Goal: Find specific page/section: Find specific page/section

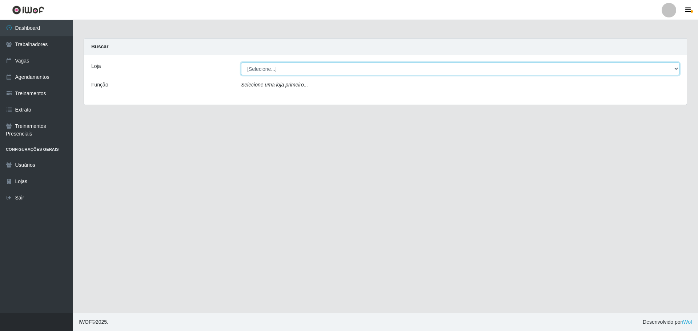
click at [300, 72] on select "[Selecione...] O ROSÁRIO ALIMENTOS" at bounding box center [460, 69] width 438 height 13
select select "349"
click at [241, 63] on select "[Selecione...] O ROSÁRIO ALIMENTOS" at bounding box center [460, 69] width 438 height 13
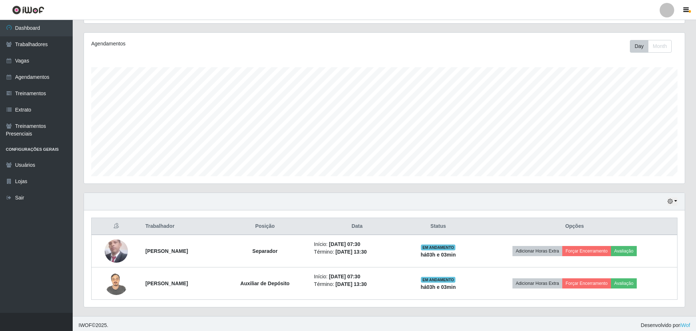
scroll to position [87, 0]
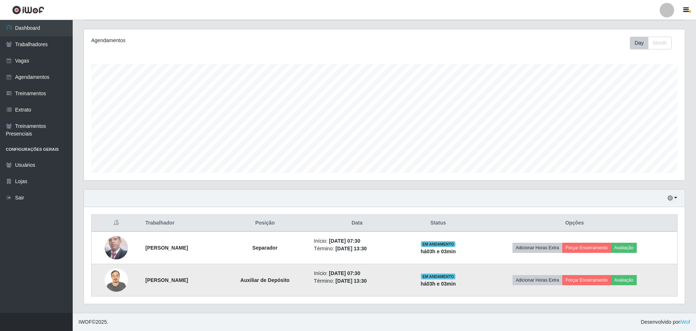
drag, startPoint x: 184, startPoint y: 288, endPoint x: 180, endPoint y: 282, distance: 6.7
click at [184, 288] on td "[PERSON_NAME]" at bounding box center [180, 280] width 79 height 32
click at [179, 280] on strong "[PERSON_NAME]" at bounding box center [166, 280] width 43 height 6
click at [116, 284] on img at bounding box center [116, 280] width 23 height 31
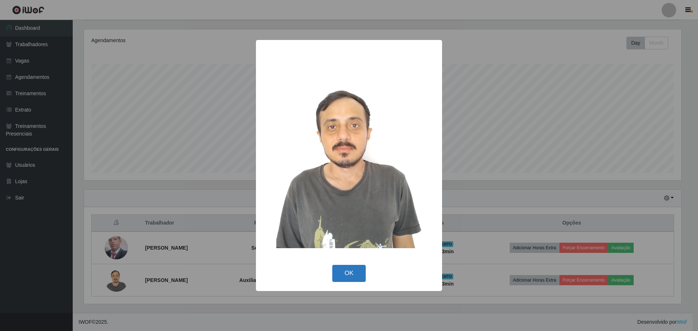
click at [336, 266] on button "OK" at bounding box center [349, 273] width 34 height 17
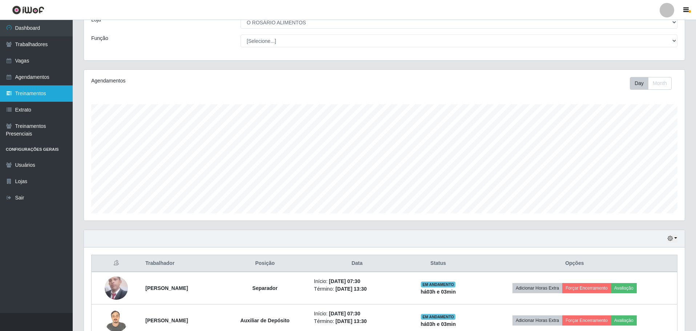
scroll to position [0, 0]
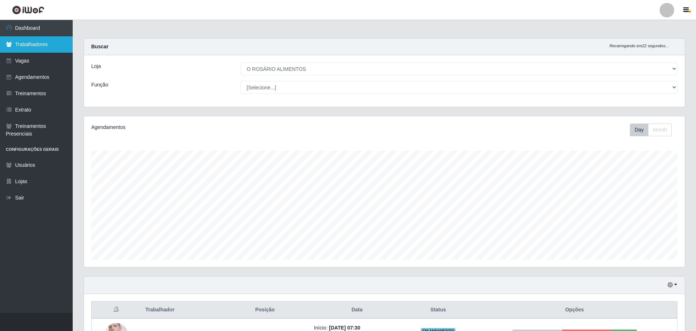
click at [35, 40] on link "Trabalhadores" at bounding box center [36, 44] width 73 height 16
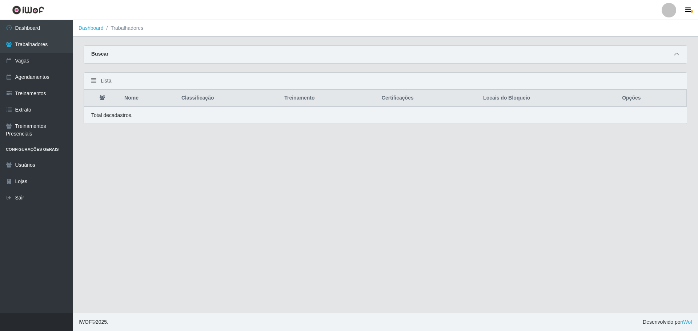
click at [679, 53] on icon at bounding box center [676, 54] width 5 height 5
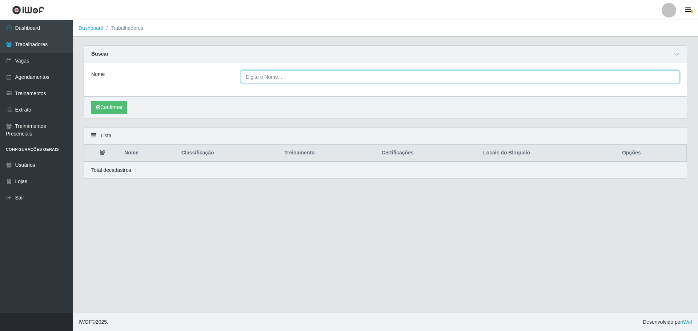
click at [282, 77] on input "Nome" at bounding box center [460, 77] width 438 height 13
type input "a"
type input "ALIS"
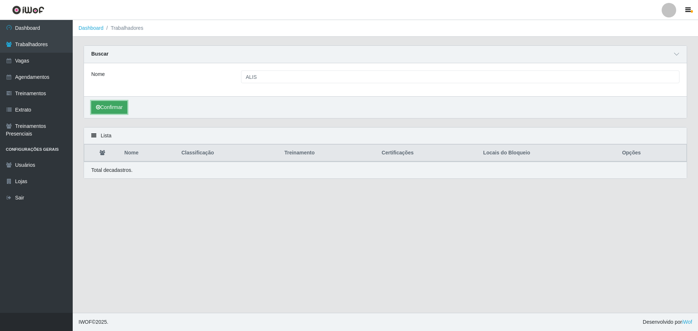
click at [95, 107] on button "Confirmar" at bounding box center [109, 107] width 36 height 13
click at [41, 29] on link "Dashboard" at bounding box center [36, 28] width 73 height 16
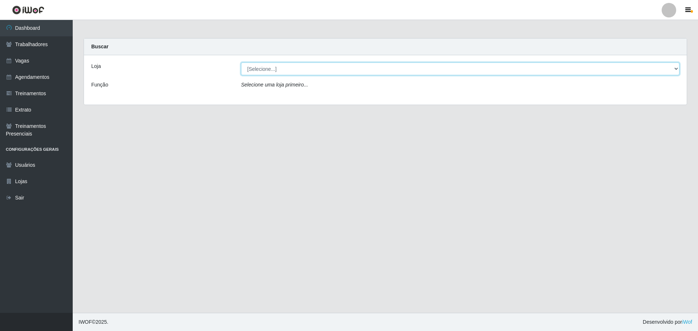
click at [284, 67] on select "[Selecione...] O ROSÁRIO ALIMENTOS" at bounding box center [460, 69] width 438 height 13
click at [288, 70] on select "[Selecione...] O ROSÁRIO ALIMENTOS" at bounding box center [460, 69] width 438 height 13
select select "349"
click at [241, 63] on select "[Selecione...] O ROSÁRIO ALIMENTOS" at bounding box center [460, 69] width 438 height 13
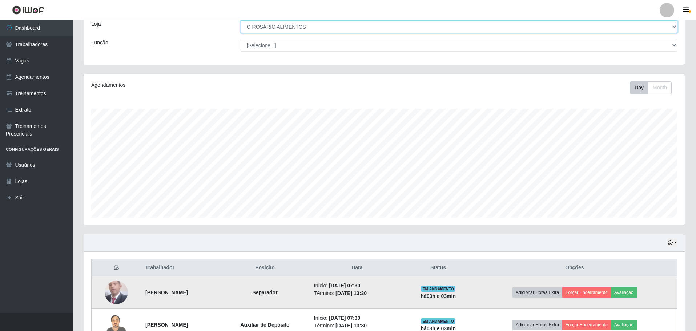
scroll to position [87, 0]
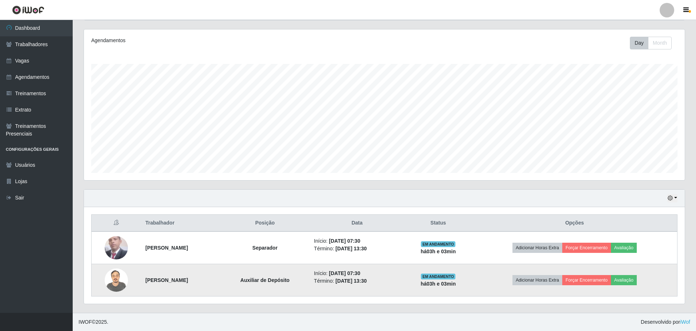
drag, startPoint x: 140, startPoint y: 281, endPoint x: 200, endPoint y: 285, distance: 59.4
click at [200, 285] on td "[PERSON_NAME]" at bounding box center [180, 280] width 79 height 32
copy strong "[PERSON_NAME]"
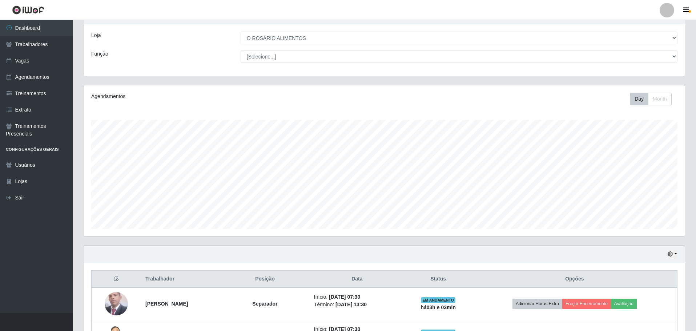
scroll to position [0, 0]
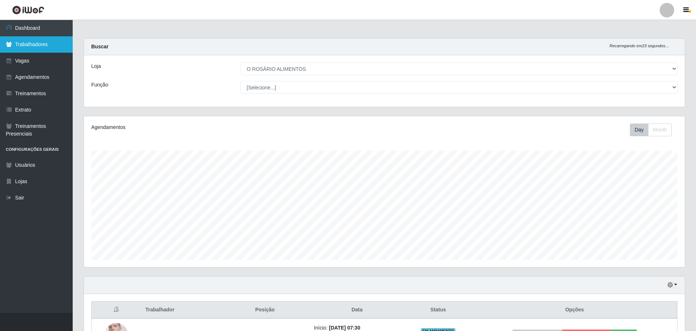
click at [52, 45] on link "Trabalhadores" at bounding box center [36, 44] width 73 height 16
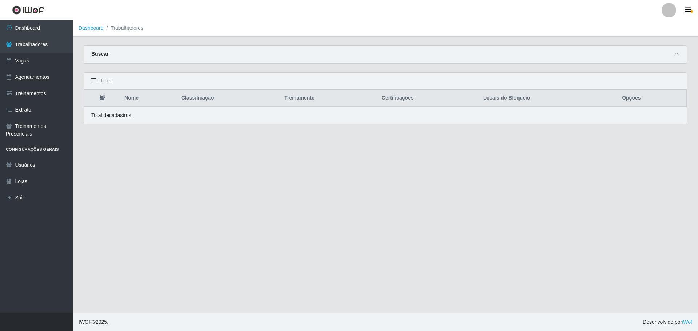
click at [391, 53] on div "Buscar" at bounding box center [385, 54] width 603 height 17
click at [671, 55] on div "Buscar" at bounding box center [385, 54] width 603 height 17
click at [672, 55] on span at bounding box center [676, 54] width 9 height 8
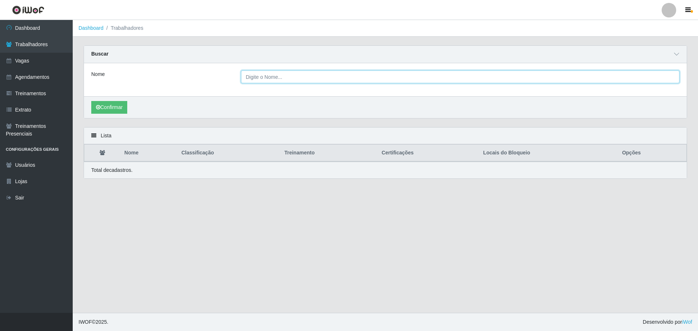
click at [439, 71] on input "Nome" at bounding box center [460, 77] width 438 height 13
paste input "[PERSON_NAME]"
type input "[PERSON_NAME]"
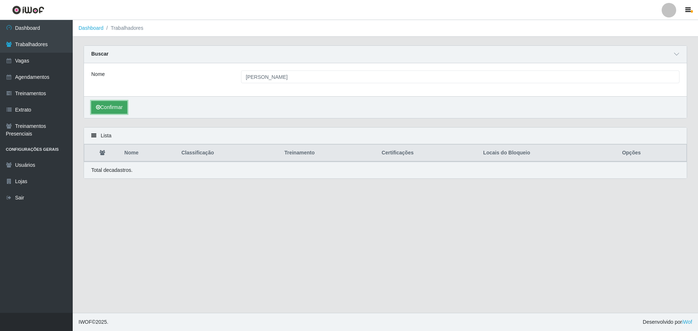
click at [114, 104] on button "Confirmar" at bounding box center [109, 107] width 36 height 13
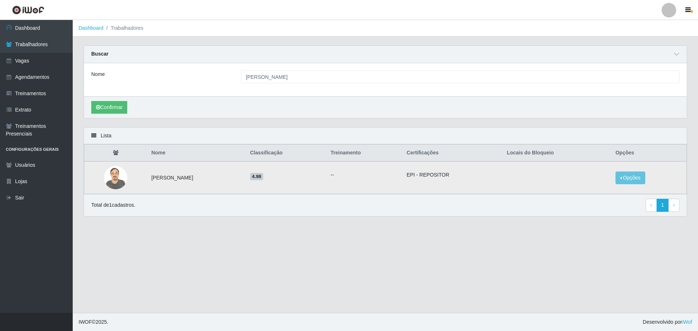
click at [385, 176] on ul "--" at bounding box center [363, 175] width 67 height 8
click at [402, 174] on td "--" at bounding box center [364, 177] width 76 height 33
click at [468, 177] on li "EPI - REPOSITOR" at bounding box center [453, 175] width 92 height 8
click at [462, 176] on li "EPI - REPOSITOR" at bounding box center [453, 175] width 92 height 8
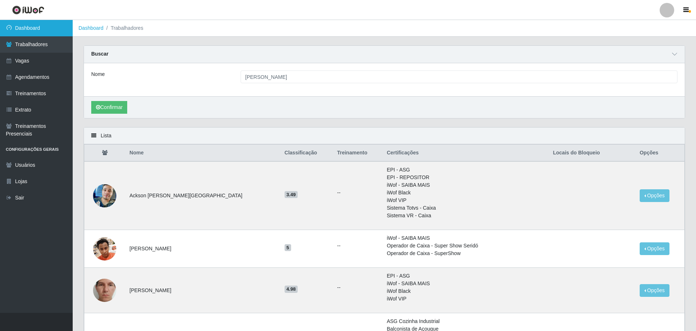
click at [60, 28] on link "Dashboard" at bounding box center [36, 28] width 73 height 16
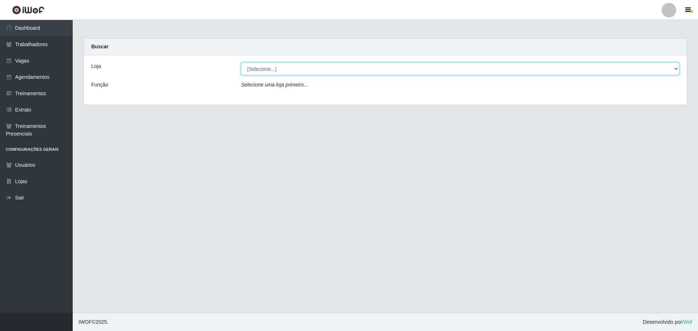
click at [339, 65] on select "[Selecione...] O ROSÁRIO ALIMENTOS" at bounding box center [460, 69] width 438 height 13
select select "349"
click at [241, 63] on select "[Selecione...] O ROSÁRIO ALIMENTOS" at bounding box center [460, 69] width 438 height 13
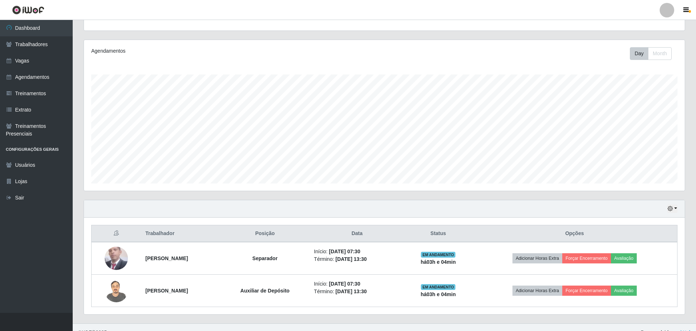
scroll to position [87, 0]
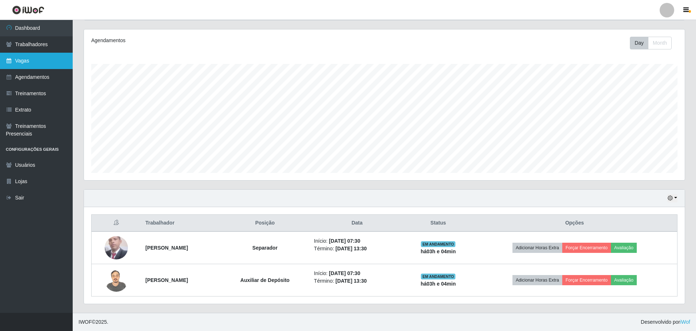
click at [29, 55] on link "Vagas" at bounding box center [36, 61] width 73 height 16
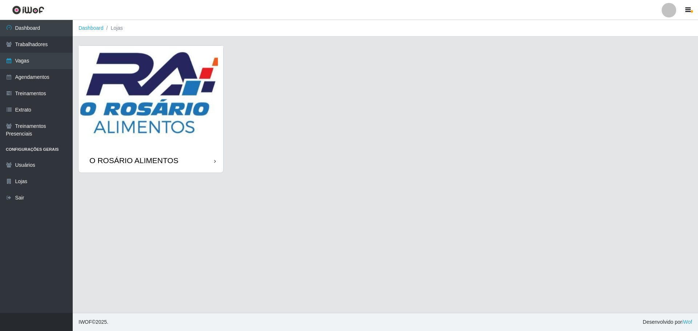
click at [178, 66] on img at bounding box center [151, 97] width 145 height 103
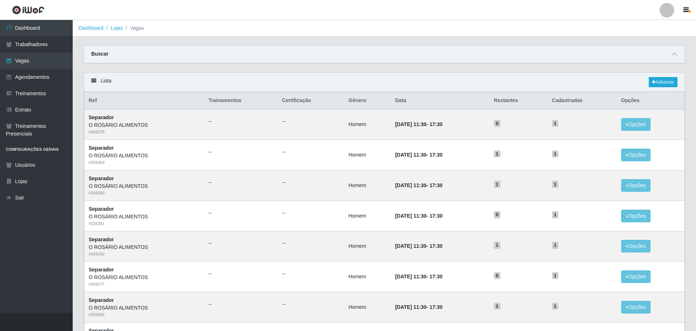
click at [264, 48] on div "Buscar" at bounding box center [384, 54] width 601 height 17
click at [671, 49] on div "Buscar" at bounding box center [384, 54] width 601 height 17
click at [671, 58] on span at bounding box center [674, 54] width 9 height 8
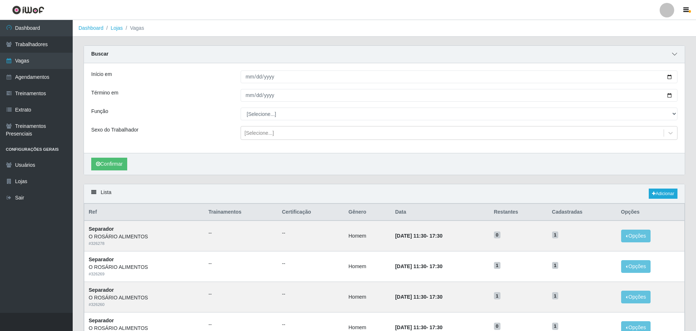
click at [671, 58] on span at bounding box center [674, 54] width 9 height 8
